Goal: Find specific page/section: Find specific page/section

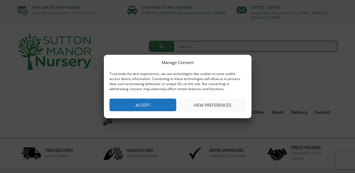
click at [158, 108] on button "Accept" at bounding box center [143, 105] width 67 height 13
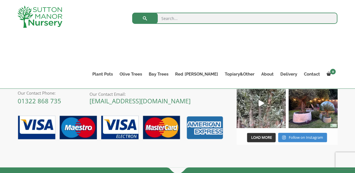
scroll to position [253, 0]
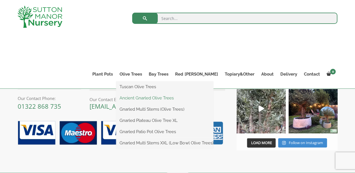
click at [157, 101] on link "Ancient Gnarled Olive Trees" at bounding box center [164, 98] width 97 height 8
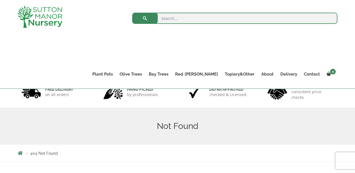
scroll to position [28, 0]
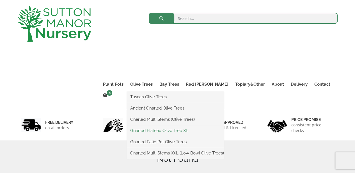
click at [157, 130] on link "Gnarled Plateau Olive Tree XL" at bounding box center [175, 130] width 97 height 8
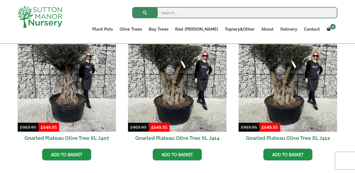
scroll to position [534, 0]
